Goal: Information Seeking & Learning: Learn about a topic

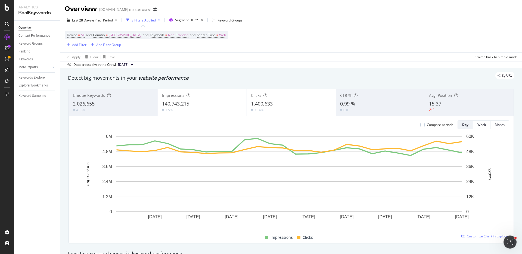
scroll to position [378, 0]
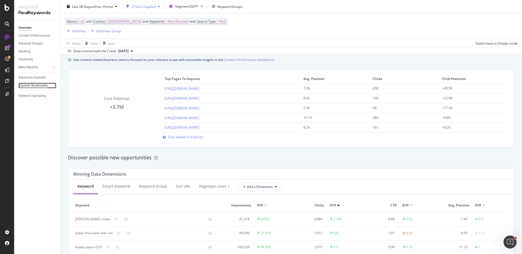
click at [40, 85] on div "Explorer Bookmarks" at bounding box center [32, 86] width 29 height 6
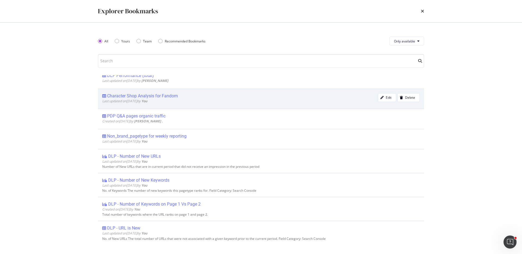
scroll to position [37, 0]
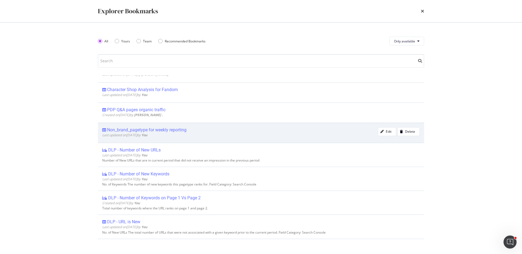
click at [206, 130] on div "Non_brand_pagetype for weekly reporting" at bounding box center [240, 129] width 276 height 5
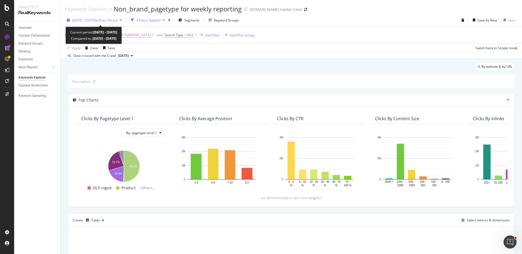
click at [92, 23] on div "2025 Jul. 9th - Aug. 5th vs Prev. Period" at bounding box center [94, 20] width 59 height 8
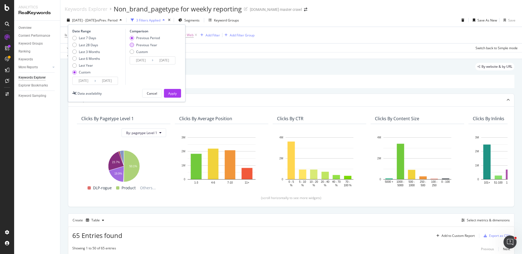
click at [136, 46] on div "Previous Year" at bounding box center [146, 45] width 21 height 5
type input "2024/07/10"
type input "2024/08/06"
click at [86, 79] on input "2025/07/09" at bounding box center [84, 81] width 22 height 8
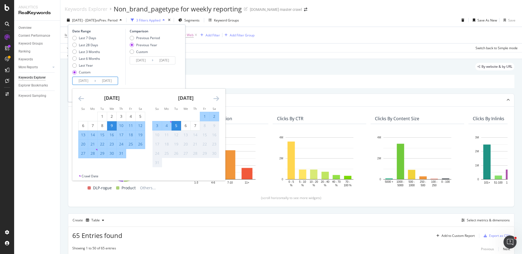
click at [157, 127] on div "3" at bounding box center [156, 125] width 9 height 5
type input "2025/08/03"
type input "2024/08/04"
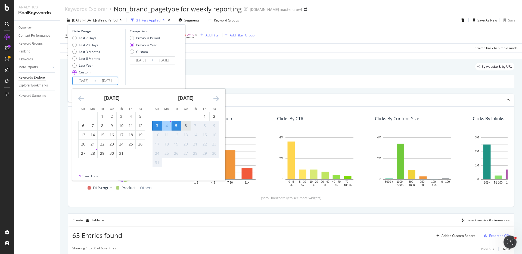
click at [184, 127] on div "6" at bounding box center [185, 125] width 9 height 5
type input "2025/08/06"
type input "2024/08/07"
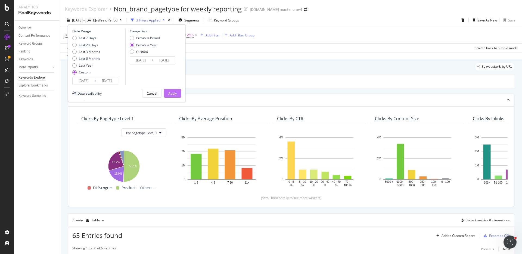
click at [171, 94] on div "Apply" at bounding box center [172, 93] width 8 height 5
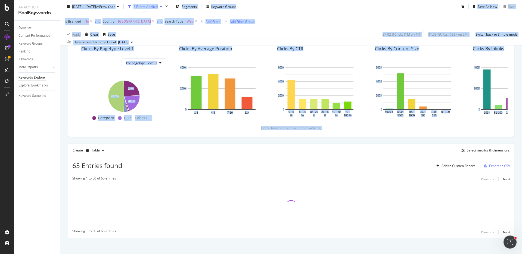
scroll to position [73, 0]
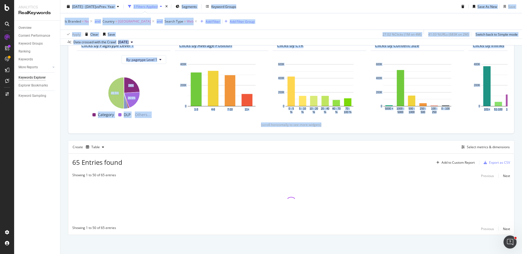
drag, startPoint x: 63, startPoint y: 9, endPoint x: 258, endPoint y: 127, distance: 228.6
click at [258, 127] on div "Keywords Explorer Non_brand_pagetype for weekly reporting target.com master cra…" at bounding box center [290, 127] width 461 height 254
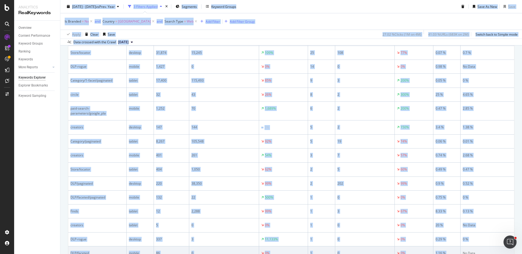
scroll to position [772, 0]
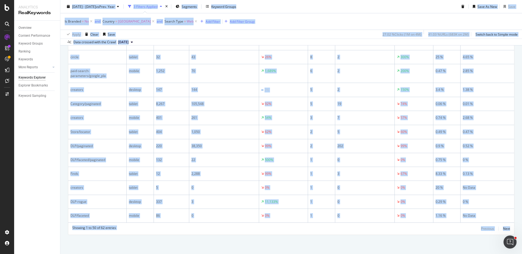
drag, startPoint x: 64, startPoint y: 10, endPoint x: 506, endPoint y: 231, distance: 494.4
click at [506, 231] on div "Keywords Explorer Non_brand_pagetype for weekly reporting target.com master cra…" at bounding box center [290, 127] width 461 height 254
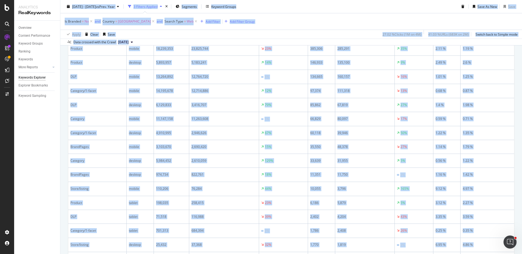
scroll to position [107, 0]
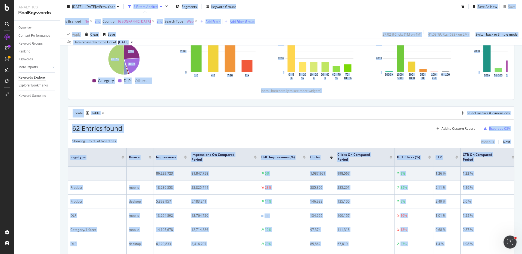
copy div "Keywords Explorer Non_brand_pagetype for weekly reporting target.com master cra…"
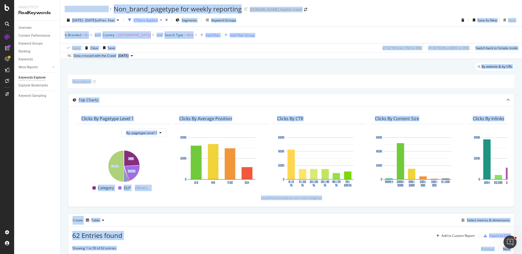
click at [153, 48] on div "Apply Clear Save 27.02 % Clicks ( 1M on 4M ) 41.03 % URLs ( 683K on 2M ) Switch…" at bounding box center [290, 47] width 461 height 9
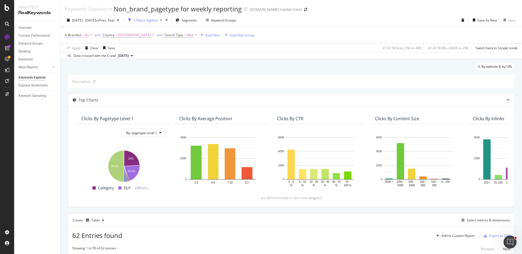
click at [83, 36] on span "=" at bounding box center [83, 35] width 2 height 5
click at [73, 49] on span "No" at bounding box center [72, 47] width 4 height 5
click at [79, 59] on div "Yes" at bounding box center [100, 58] width 58 height 7
click at [128, 59] on div "Apply" at bounding box center [125, 59] width 8 height 5
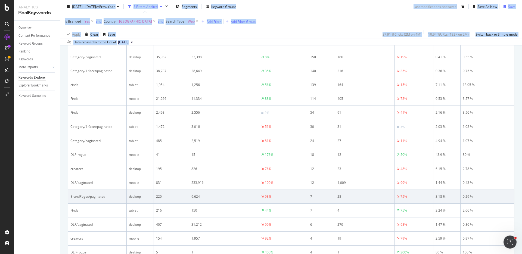
scroll to position [768, 0]
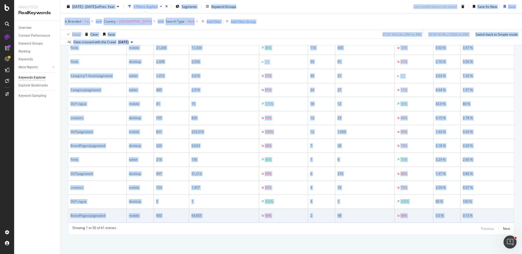
drag, startPoint x: 63, startPoint y: 10, endPoint x: 498, endPoint y: 214, distance: 480.9
click at [498, 214] on div "Keywords Explorer Non_brand_pagetype for weekly reporting target.com master cra…" at bounding box center [290, 127] width 461 height 254
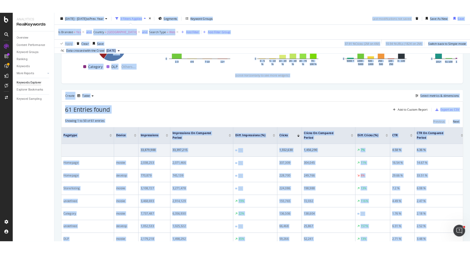
scroll to position [151, 0]
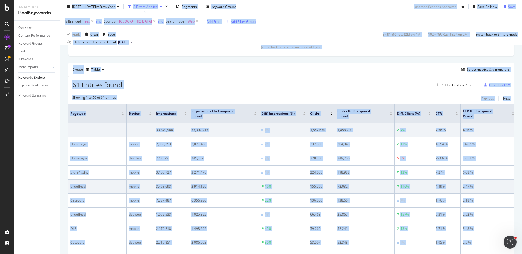
copy div "Keywords Explorer Non_brand_pagetype for weekly reporting target.com master cra…"
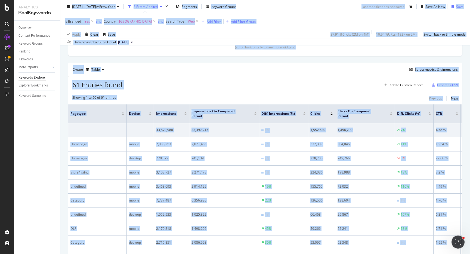
click at [105, 117] on th "pagetype" at bounding box center [97, 113] width 58 height 19
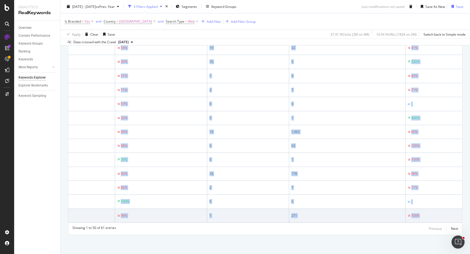
scroll to position [0, 1141]
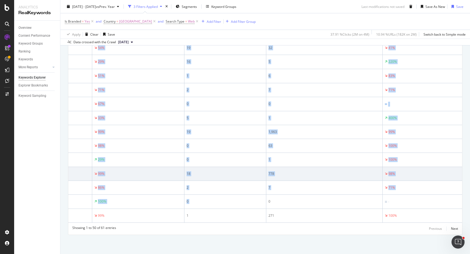
drag, startPoint x: 70, startPoint y: 68, endPoint x: 329, endPoint y: 173, distance: 279.5
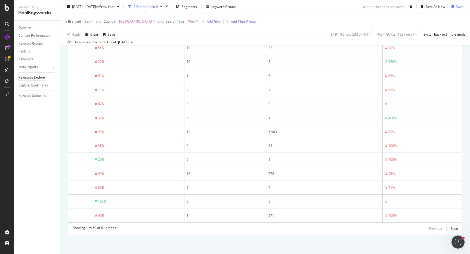
click at [81, 22] on span "Is Branded = Yes" at bounding box center [77, 21] width 25 height 5
click at [73, 34] on span "Yes" at bounding box center [72, 34] width 5 height 5
click at [76, 53] on span "No" at bounding box center [74, 52] width 4 height 5
click at [123, 46] on div "Apply" at bounding box center [125, 45] width 8 height 5
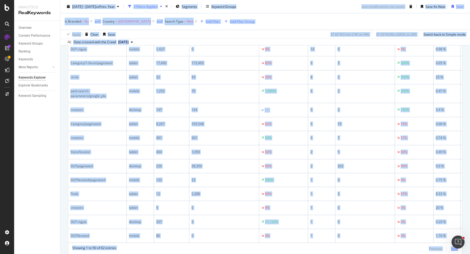
scroll to position [774, 0]
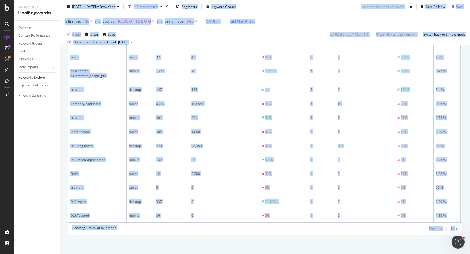
drag, startPoint x: 63, startPoint y: 9, endPoint x: 450, endPoint y: 230, distance: 445.5
click at [450, 230] on div "Keywords Explorer Non_brand_pagetype for weekly reporting target.com master cra…" at bounding box center [264, 127] width 409 height 254
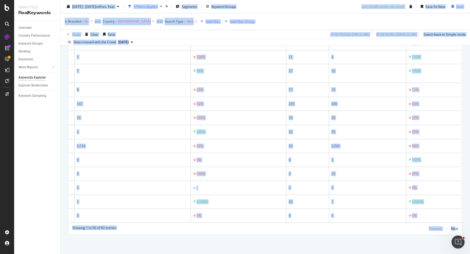
scroll to position [0, 1337]
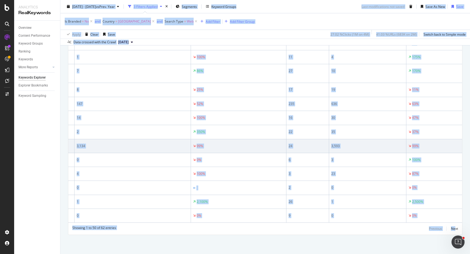
copy div "Keywords Explorer Non_brand_pagetype for weekly reporting target.com master cra…"
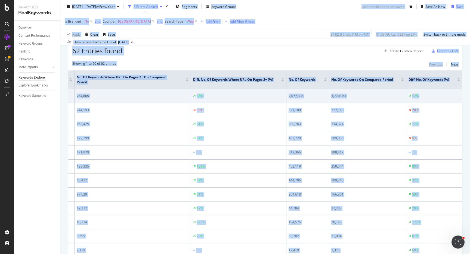
scroll to position [107, 0]
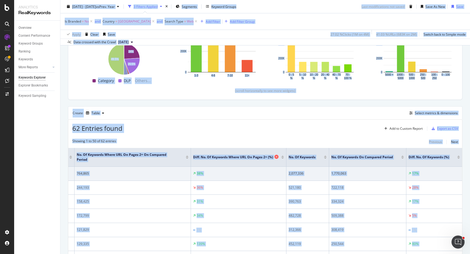
click at [269, 157] on div "Diff. No. of Keywords where URL on Pages 2+ (%)" at bounding box center [237, 156] width 88 height 5
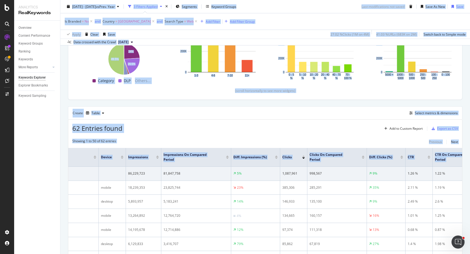
scroll to position [0, 0]
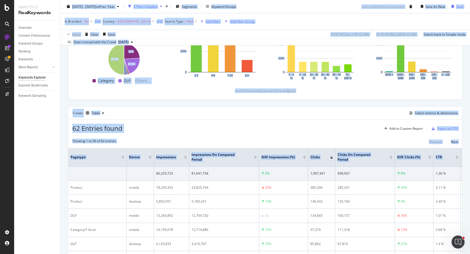
drag, startPoint x: 248, startPoint y: 158, endPoint x: 26, endPoint y: 165, distance: 222.1
click at [26, 165] on div "Analytics RealKeywords Overview Content Performance Keyword Groups Ranking Keyw…" at bounding box center [241, 127] width 455 height 254
click at [191, 123] on div "62 Entries found Add to Custom Report Export as CSV" at bounding box center [264, 126] width 393 height 13
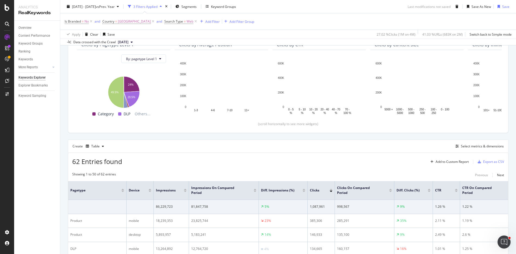
scroll to position [74, 0]
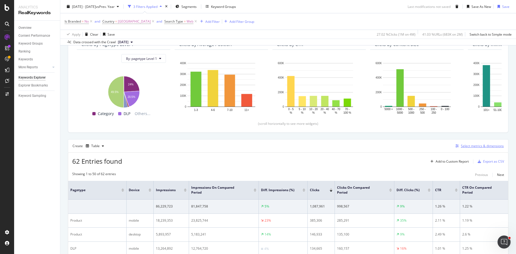
click at [480, 146] on div "Select metrics & dimensions" at bounding box center [482, 145] width 43 height 5
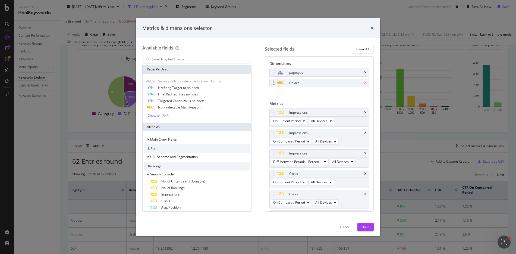
click at [364, 82] on icon "times" at bounding box center [365, 82] width 2 height 3
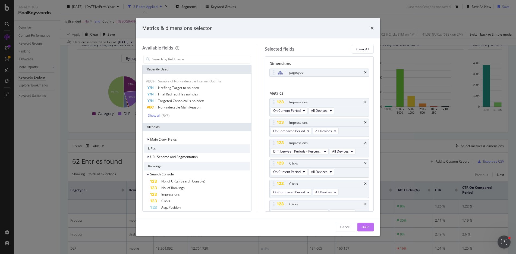
click at [364, 228] on div "Build" at bounding box center [366, 226] width 8 height 5
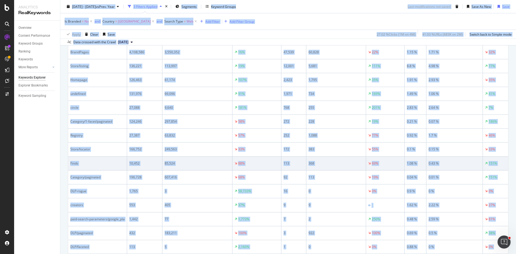
scroll to position [371, 0]
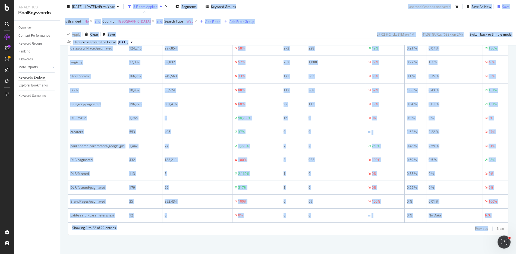
drag, startPoint x: 64, startPoint y: 9, endPoint x: 477, endPoint y: 239, distance: 473.1
click at [477, 239] on div "Keywords Explorer Non_brand_pagetype for weekly reporting target.com master cra…" at bounding box center [288, 127] width 456 height 254
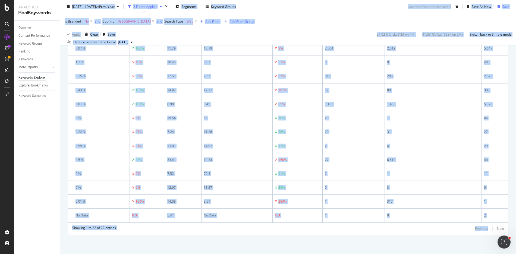
scroll to position [0, 0]
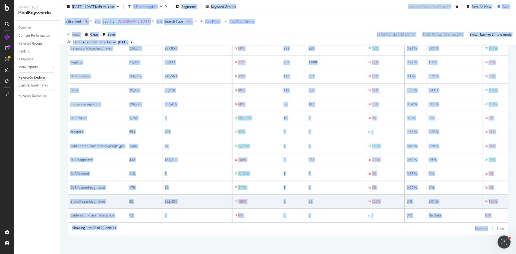
copy div "Keywords Explorer Non_brand_pagetype for weekly reporting target.com master cra…"
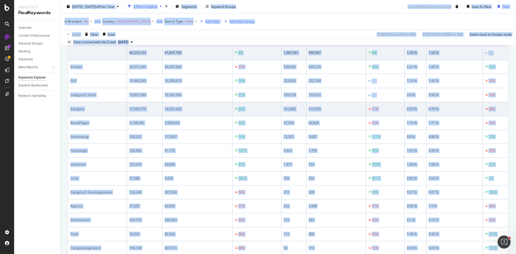
scroll to position [222, 0]
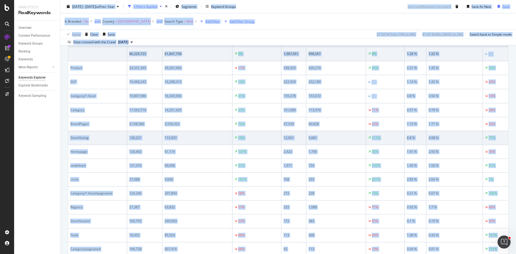
click at [266, 138] on div "19%" at bounding box center [257, 137] width 44 height 5
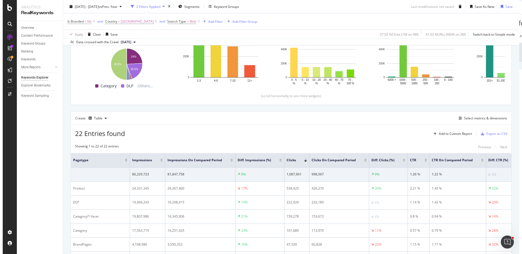
scroll to position [242, 0]
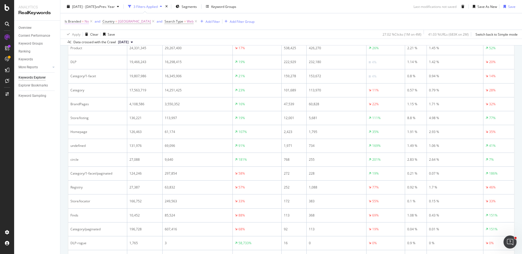
click at [82, 22] on span "=" at bounding box center [83, 21] width 2 height 5
click at [74, 35] on icon at bounding box center [76, 34] width 4 height 3
click at [77, 44] on span "Yes" at bounding box center [74, 45] width 5 height 5
click at [124, 46] on div "Apply" at bounding box center [125, 45] width 8 height 5
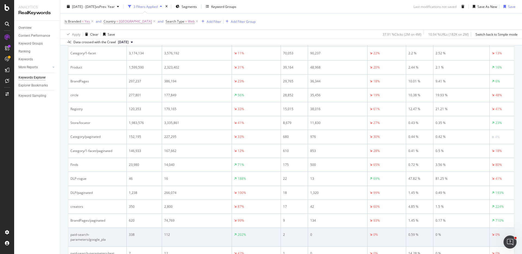
scroll to position [396, 0]
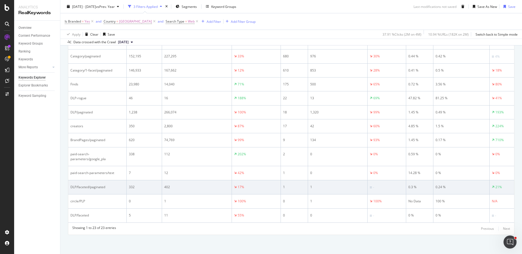
drag, startPoint x: 63, startPoint y: 7, endPoint x: 488, endPoint y: 177, distance: 457.7
click at [495, 179] on div "Keywords Explorer Non_brand_pagetype for weekly reporting target.com master cra…" at bounding box center [290, 127] width 461 height 254
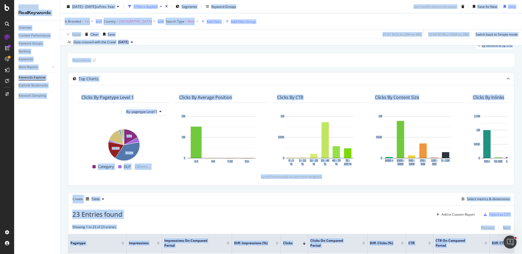
scroll to position [0, 0]
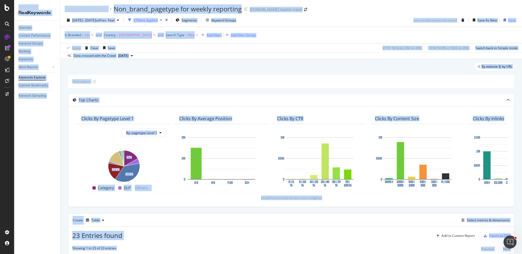
click at [63, 14] on div "2025 Aug. 3rd - Aug. 6th vs Prev. Year 3 Filters Applied Segments Keyword Group…" at bounding box center [290, 36] width 461 height 45
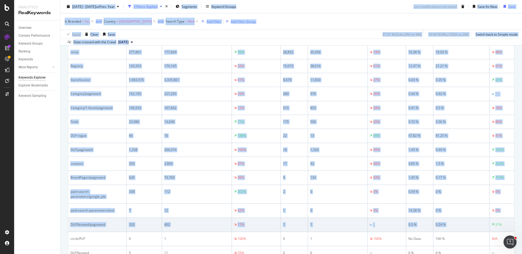
scroll to position [396, 0]
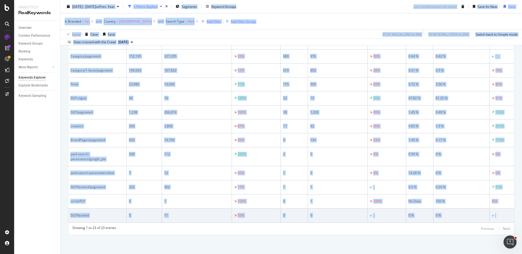
drag, startPoint x: 64, startPoint y: 9, endPoint x: 502, endPoint y: 212, distance: 482.6
click at [502, 212] on div "Keywords Explorer Non_brand_pagetype for weekly reporting target.com master cra…" at bounding box center [290, 127] width 461 height 254
copy div "Keywords Explorer Non_brand_pagetype for weekly reporting target.com master cra…"
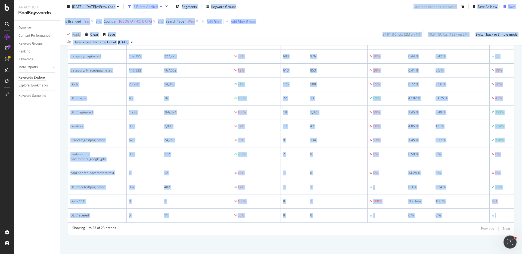
click at [304, 21] on div "Is Branded = Yes and Country = United States of America and Search Type = Web A…" at bounding box center [291, 21] width 453 height 16
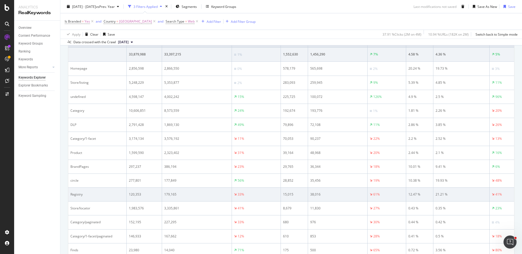
scroll to position [225, 0]
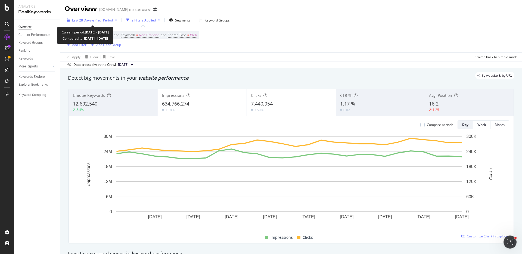
click at [95, 20] on span "vs Prev. Period" at bounding box center [101, 20] width 21 height 5
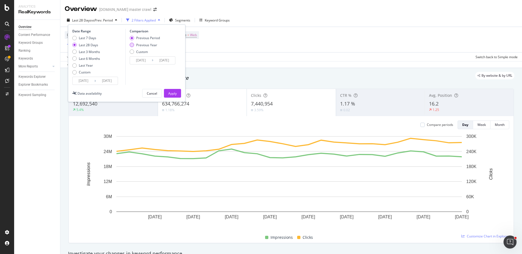
click at [141, 45] on div "Previous Year" at bounding box center [146, 45] width 21 height 5
type input "2024/07/12"
type input "2024/08/08"
click at [169, 92] on div "Apply" at bounding box center [172, 93] width 8 height 5
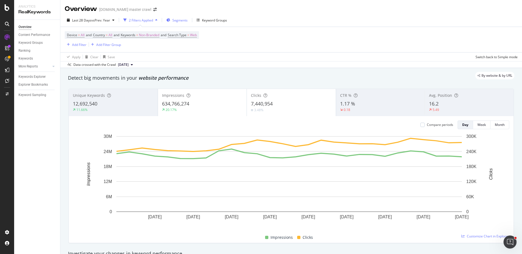
click at [181, 20] on span "Segments" at bounding box center [179, 20] width 15 height 5
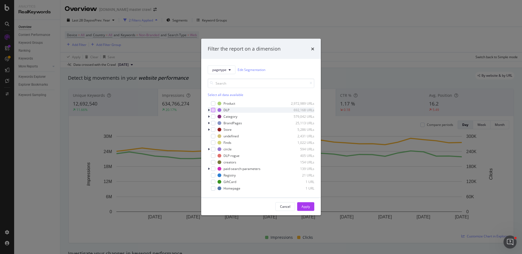
click at [211, 111] on div "modal" at bounding box center [213, 110] width 4 height 4
click at [307, 207] on div "Apply" at bounding box center [305, 206] width 8 height 5
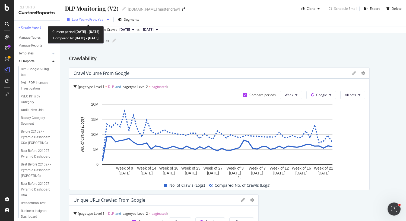
click at [92, 21] on span "vs Prev. Year" at bounding box center [95, 19] width 19 height 5
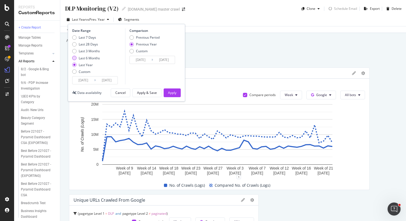
click at [87, 58] on div "Last 6 Months" at bounding box center [89, 58] width 21 height 5
type input "[DATE]"
type input "2024/02/13"
click at [173, 90] on div "Apply" at bounding box center [172, 93] width 8 height 8
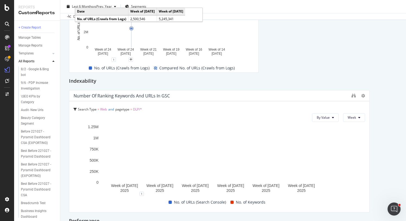
scroll to position [152, 0]
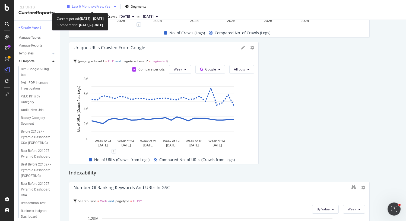
click at [89, 9] on div "Last 6 Months vs Prev. Year" at bounding box center [92, 6] width 54 height 8
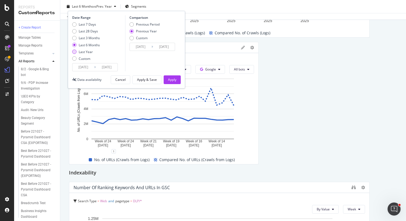
click at [90, 51] on div "Last Year" at bounding box center [86, 51] width 14 height 5
type input "2024/08/11"
type input "2023/08/13"
click at [170, 77] on div "Apply" at bounding box center [172, 80] width 8 height 8
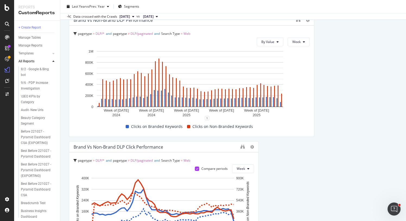
scroll to position [711, 0]
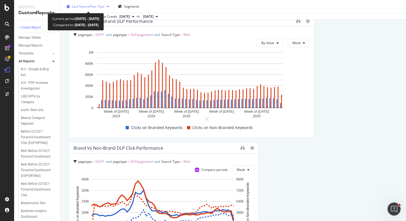
click at [86, 7] on span "vs Prev. Year" at bounding box center [95, 6] width 19 height 5
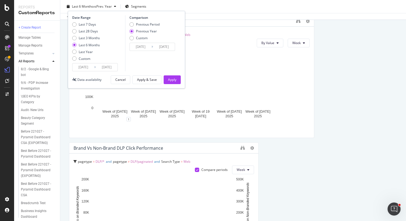
type input "2024/02/13"
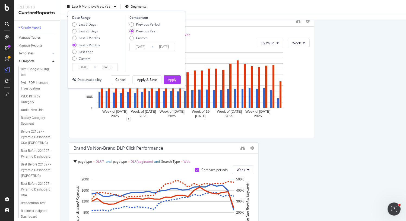
type input "2024/08/11"
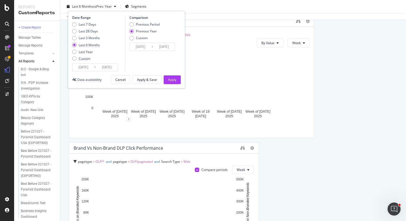
type input "2025/02/11"
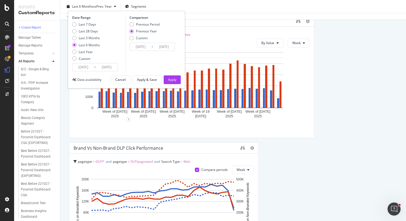
type input "2025/08/10"
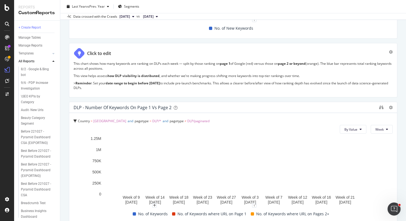
scroll to position [439, 0]
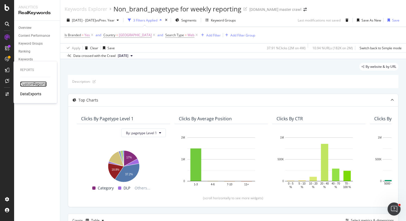
click at [23, 83] on div "CustomReports" at bounding box center [33, 83] width 27 height 5
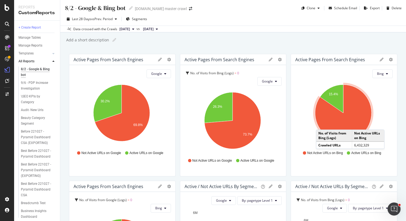
scroll to position [1, 0]
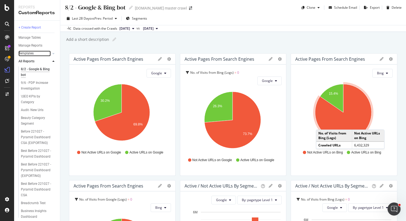
click at [39, 53] on link "Templates" at bounding box center [34, 54] width 32 height 6
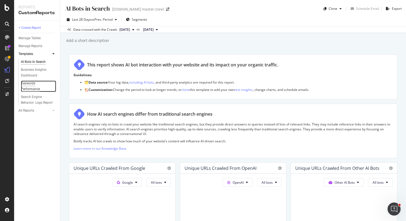
click at [32, 87] on div "Keywords Performance" at bounding box center [36, 85] width 30 height 11
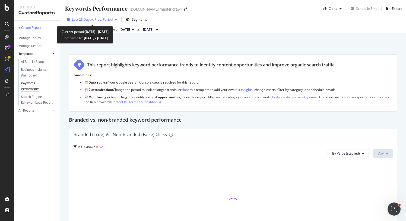
click at [99, 22] on div "Last 28 Days vs Prev. Period" at bounding box center [92, 19] width 55 height 8
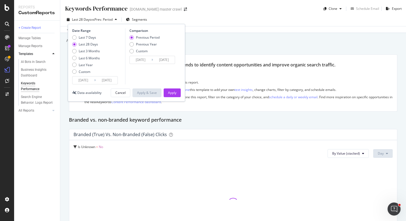
click at [84, 79] on input "[DATE]" at bounding box center [84, 80] width 22 height 8
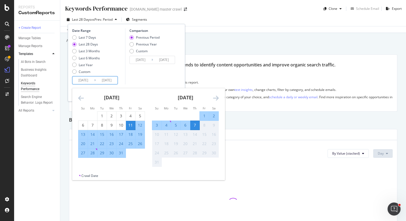
click at [157, 127] on div "3" at bounding box center [156, 124] width 9 height 5
type input "[DATE]"
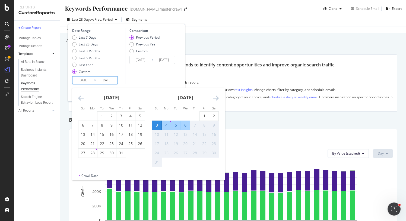
click at [189, 126] on div "6" at bounding box center [185, 124] width 9 height 5
type input "[DATE]"
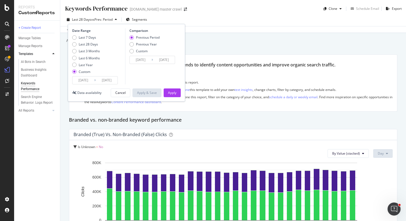
click at [141, 42] on div "Previous Period Previous Year Custom" at bounding box center [145, 45] width 30 height 20
click at [141, 43] on div "Previous Year" at bounding box center [146, 44] width 21 height 5
type input "[DATE]"
type input "2024/08/07"
click at [170, 90] on div "Apply" at bounding box center [172, 92] width 8 height 5
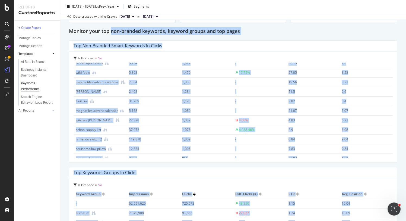
scroll to position [511, 0]
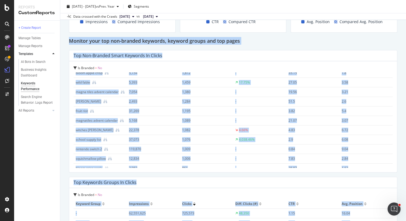
drag, startPoint x: 358, startPoint y: 175, endPoint x: 67, endPoint y: 39, distance: 320.7
click at [67, 39] on div "Keywords Performance Keywords Performance target.com master crawl Clone Schedul…" at bounding box center [233, 110] width 346 height 221
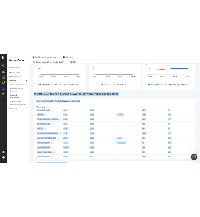
scroll to position [536, 0]
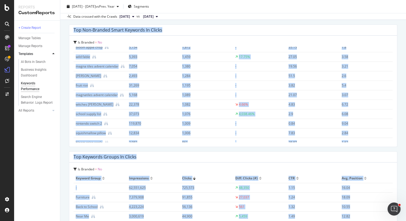
copy div "Monitor your top non-branded keywords, keyword groups and top pages Top Non-Bra…"
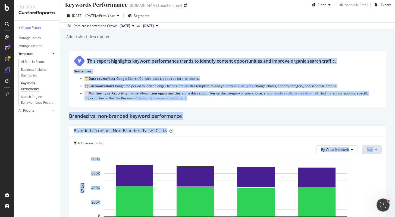
scroll to position [4, 0]
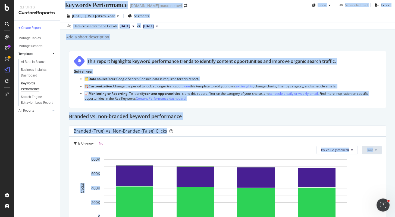
drag, startPoint x: 361, startPoint y: 178, endPoint x: 65, endPoint y: 7, distance: 341.5
click at [65, 7] on div "Keywords Performance Keywords Performance target.com master crawl Clone Schedul…" at bounding box center [227, 108] width 335 height 217
copy div "Keywords Performance Keywords Performance target.com master crawl Clone Schedul…"
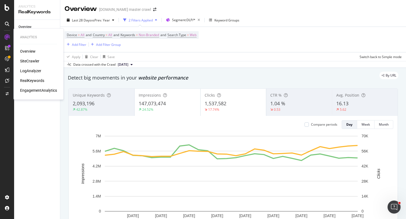
click at [6, 37] on icon at bounding box center [6, 37] width 5 height 5
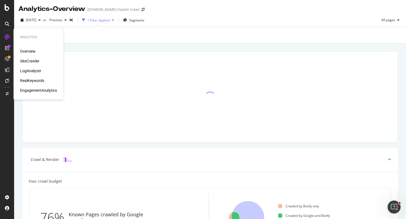
click at [36, 81] on div "RealKeywords" at bounding box center [32, 80] width 24 height 5
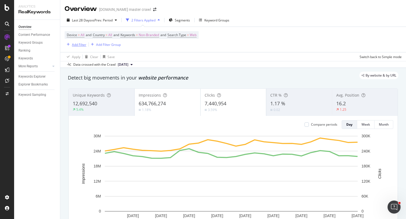
click at [79, 44] on div "Add Filter" at bounding box center [79, 44] width 14 height 5
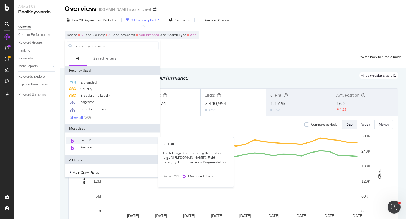
click at [104, 140] on div "Full URL" at bounding box center [112, 140] width 93 height 7
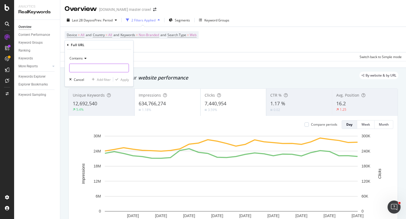
click at [101, 66] on input "text" at bounding box center [99, 68] width 59 height 9
type input "starbucks"
click at [120, 80] on div "button" at bounding box center [116, 79] width 7 height 3
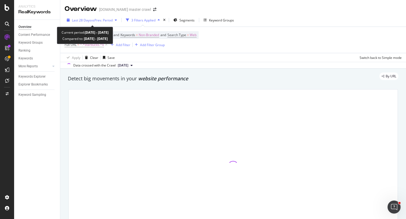
click at [88, 21] on span "Last 28 Days" at bounding box center [81, 20] width 19 height 5
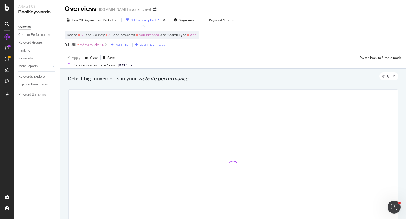
click at [259, 45] on div "Device = All and Country = All and Keywords = Non-Branded and Search Type = Web…" at bounding box center [233, 40] width 337 height 26
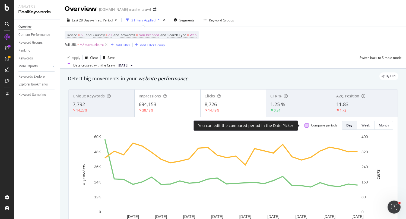
click at [305, 126] on div at bounding box center [307, 125] width 4 height 4
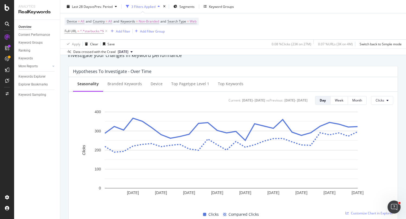
scroll to position [125, 0]
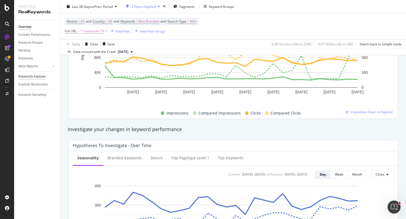
click at [27, 77] on div "Keywords Explorer" at bounding box center [31, 77] width 27 height 6
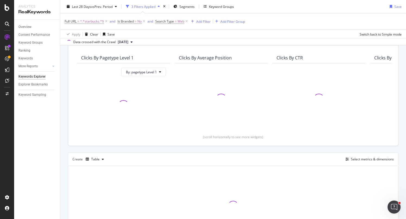
scroll to position [89, 0]
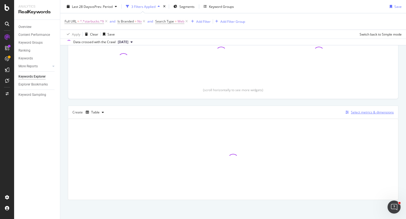
click at [379, 112] on div "Select metrics & dimensions" at bounding box center [372, 112] width 43 height 5
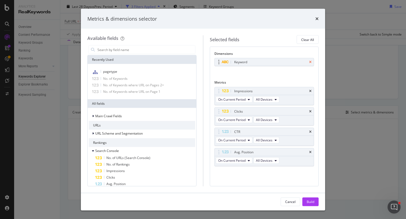
click at [310, 62] on icon "times" at bounding box center [310, 62] width 2 height 3
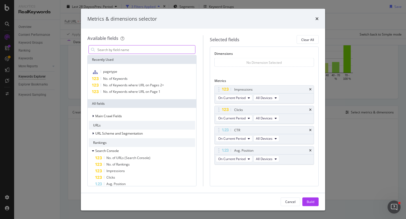
click at [135, 52] on input "modal" at bounding box center [146, 50] width 98 height 8
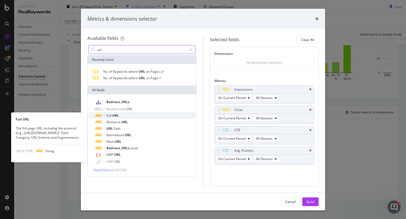
type input "url"
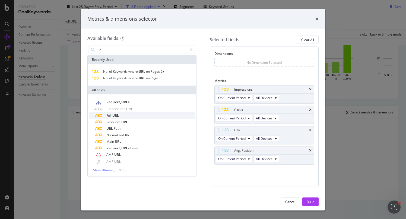
click at [134, 115] on div "Full URL" at bounding box center [145, 115] width 100 height 7
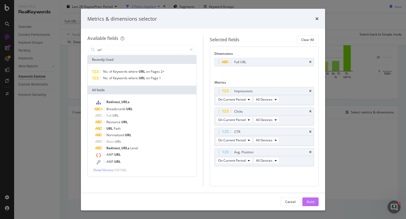
click at [306, 203] on button "Build" at bounding box center [311, 202] width 16 height 9
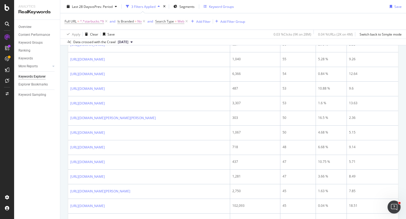
scroll to position [594, 0]
